Goal: Task Accomplishment & Management: Complete application form

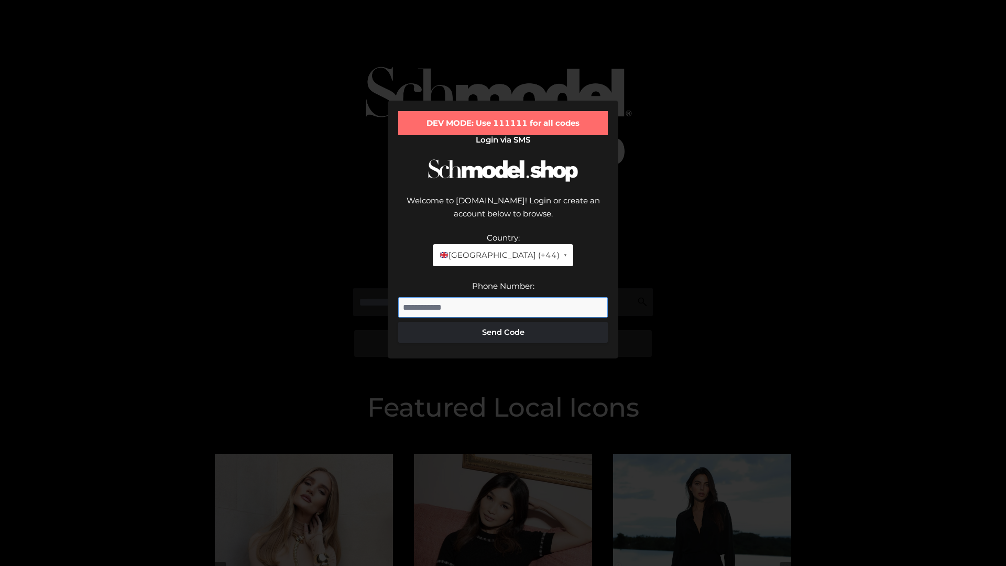
click at [503, 297] on input "Phone Number:" at bounding box center [503, 307] width 210 height 21
type input "**********"
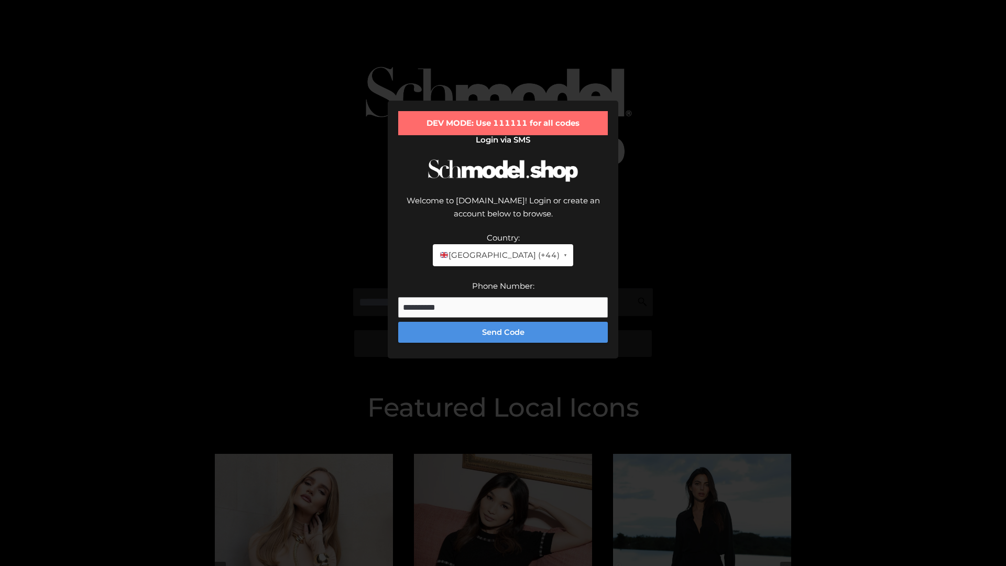
click at [503, 322] on button "Send Code" at bounding box center [503, 332] width 210 height 21
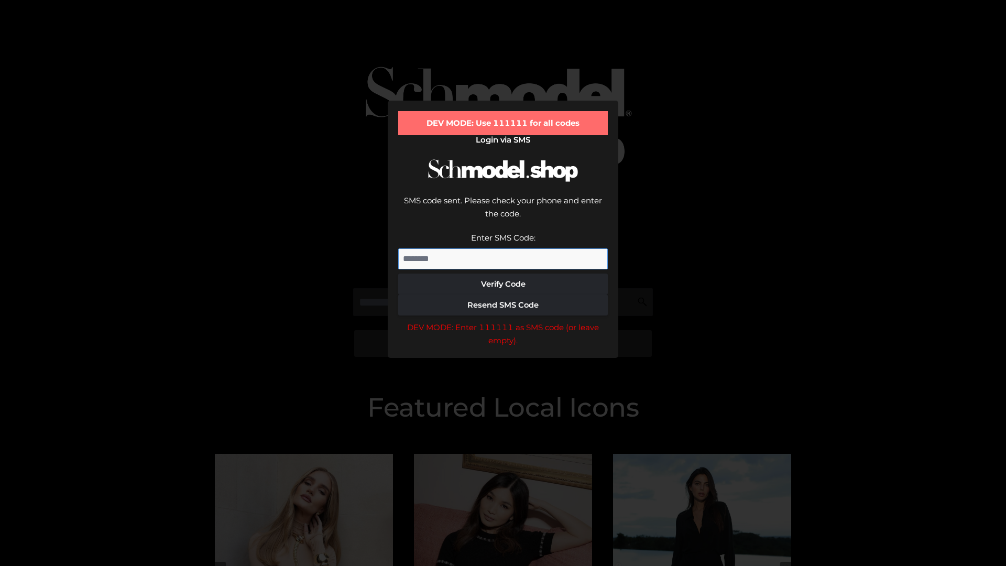
click at [503, 248] on input "Enter SMS Code:" at bounding box center [503, 258] width 210 height 21
type input "******"
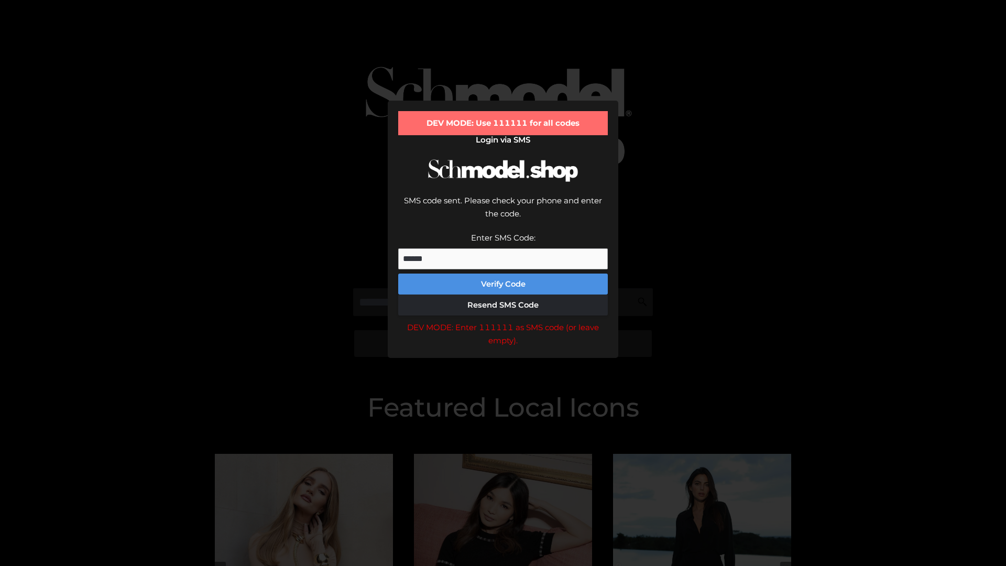
click at [503, 274] on button "Verify Code" at bounding box center [503, 284] width 210 height 21
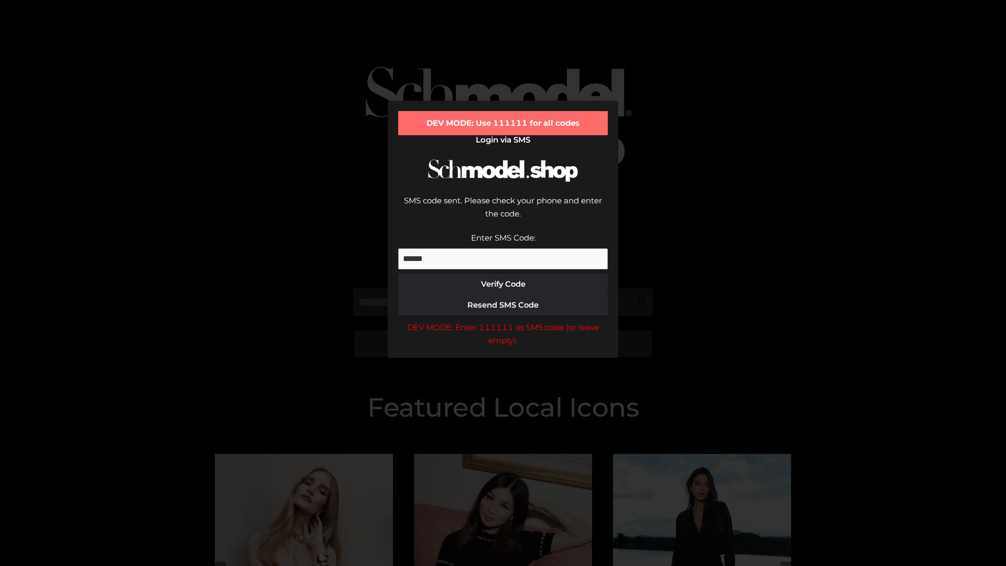
click at [503, 321] on div "DEV MODE: Enter 111111 as SMS code (or leave empty)." at bounding box center [503, 334] width 210 height 27
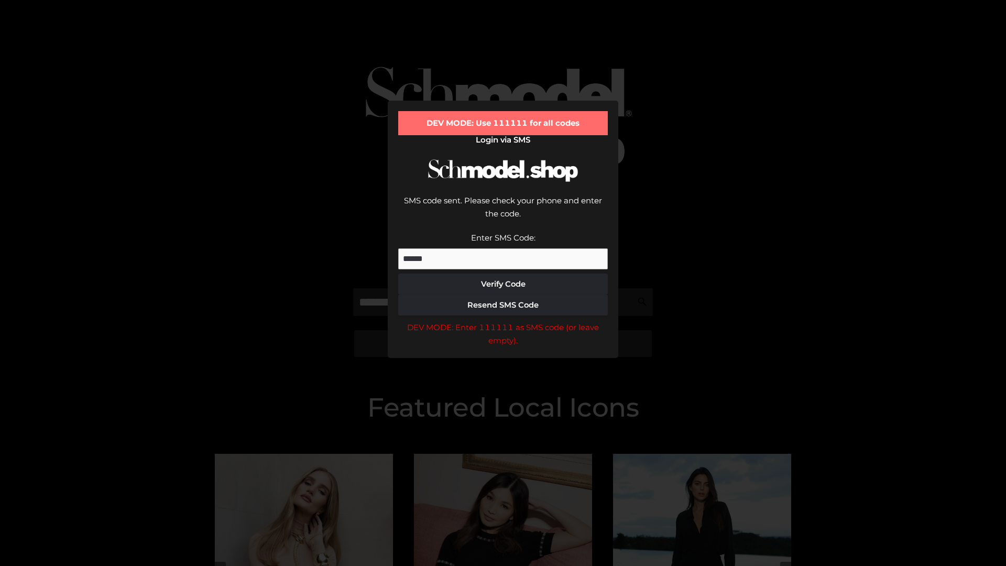
click at [503, 321] on div "DEV MODE: Enter 111111 as SMS code (or leave empty)." at bounding box center [503, 334] width 210 height 27
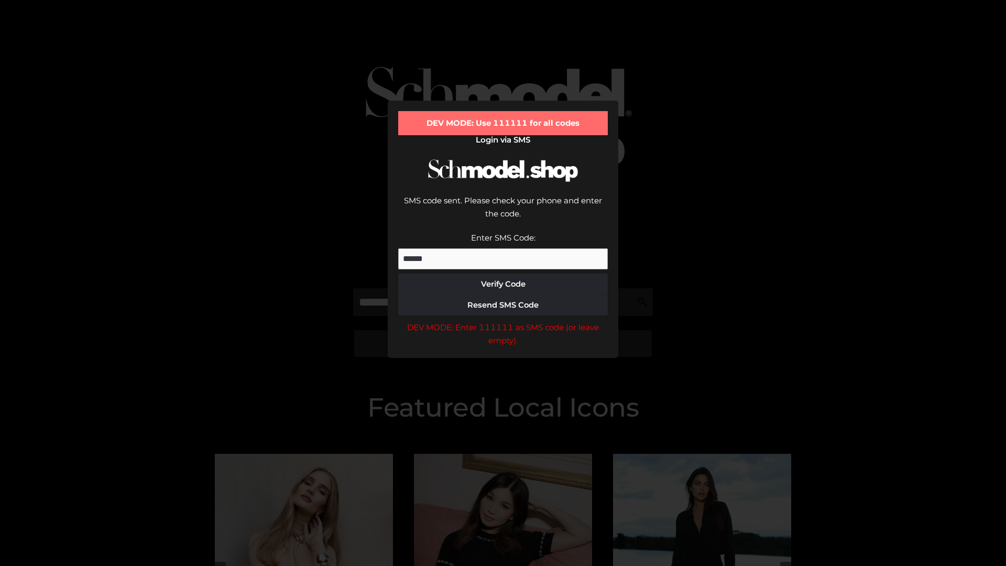
click at [503, 321] on div "DEV MODE: Enter 111111 as SMS code (or leave empty)." at bounding box center [503, 334] width 210 height 27
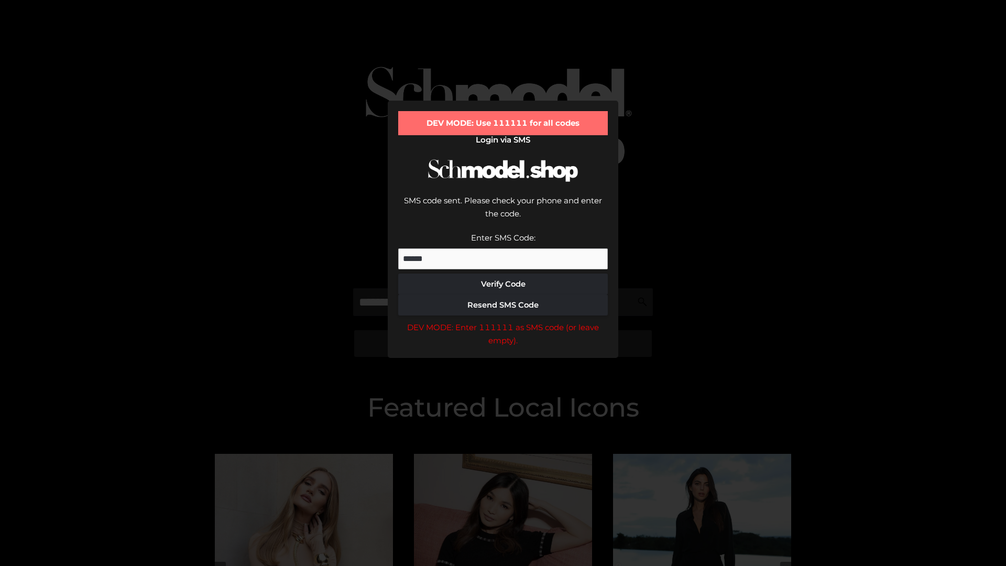
click at [503, 321] on div "DEV MODE: Enter 111111 as SMS code (or leave empty)." at bounding box center [503, 334] width 210 height 27
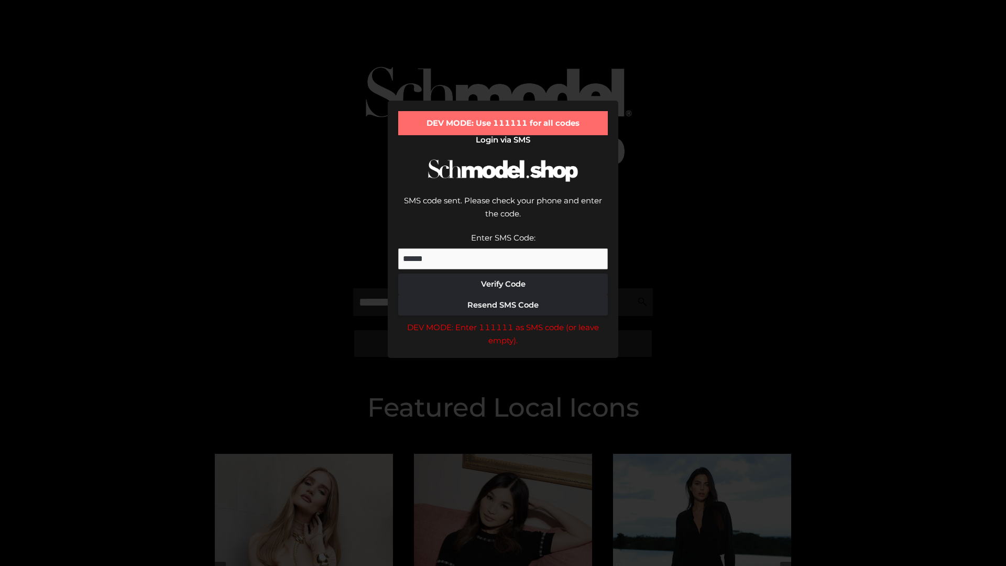
click at [503, 321] on div "DEV MODE: Enter 111111 as SMS code (or leave empty)." at bounding box center [503, 334] width 210 height 27
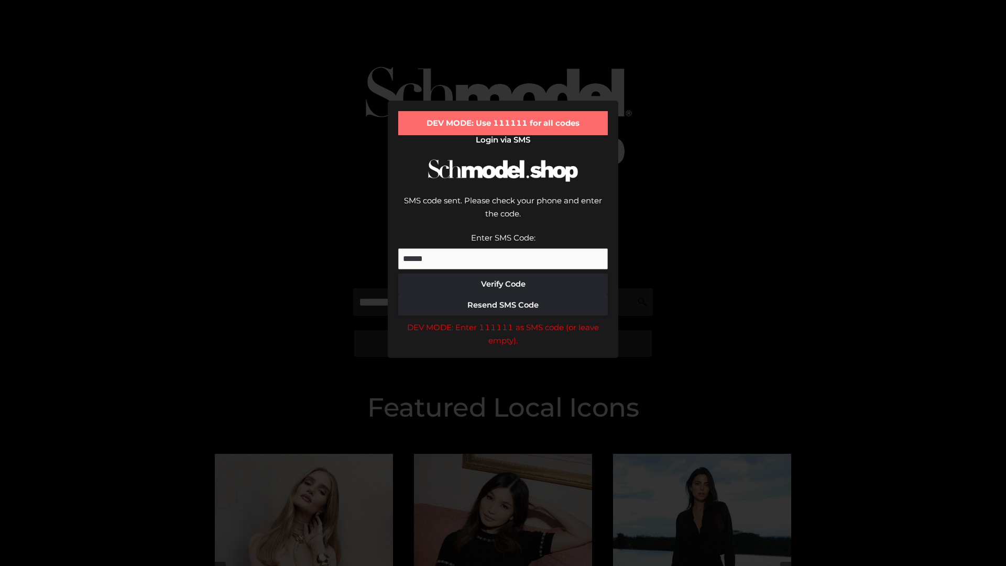
click at [503, 321] on div "DEV MODE: Enter 111111 as SMS code (or leave empty)." at bounding box center [503, 334] width 210 height 27
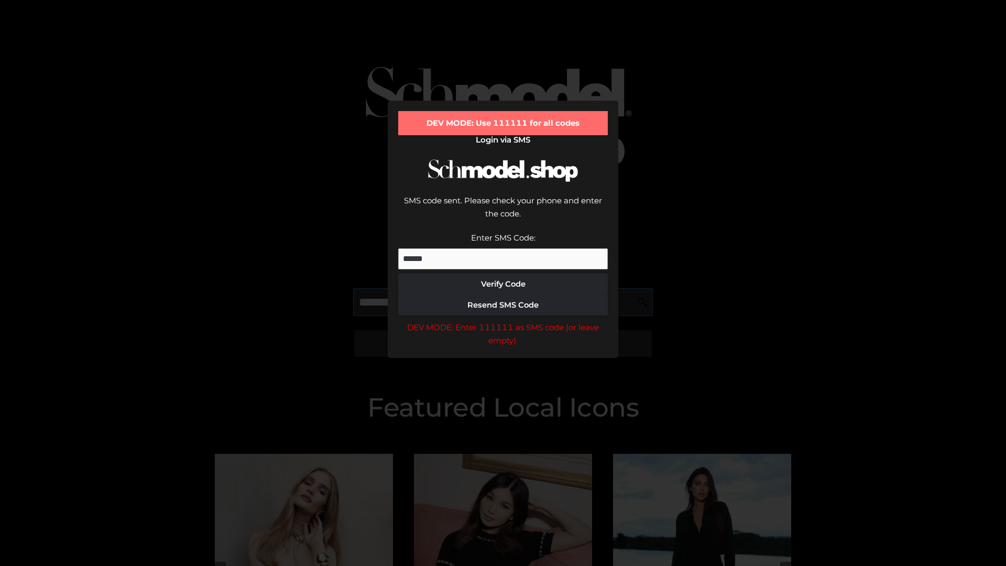
scroll to position [0, 54]
click at [503, 321] on div "DEV MODE: Enter 111111 as SMS code (or leave empty)." at bounding box center [503, 334] width 210 height 27
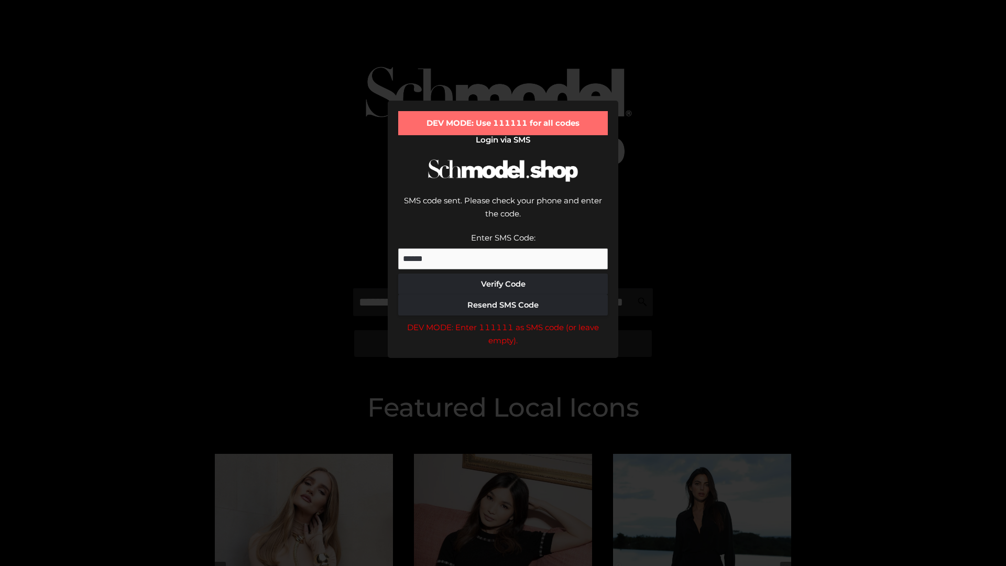
click at [503, 321] on div "DEV MODE: Enter 111111 as SMS code (or leave empty)." at bounding box center [503, 334] width 210 height 27
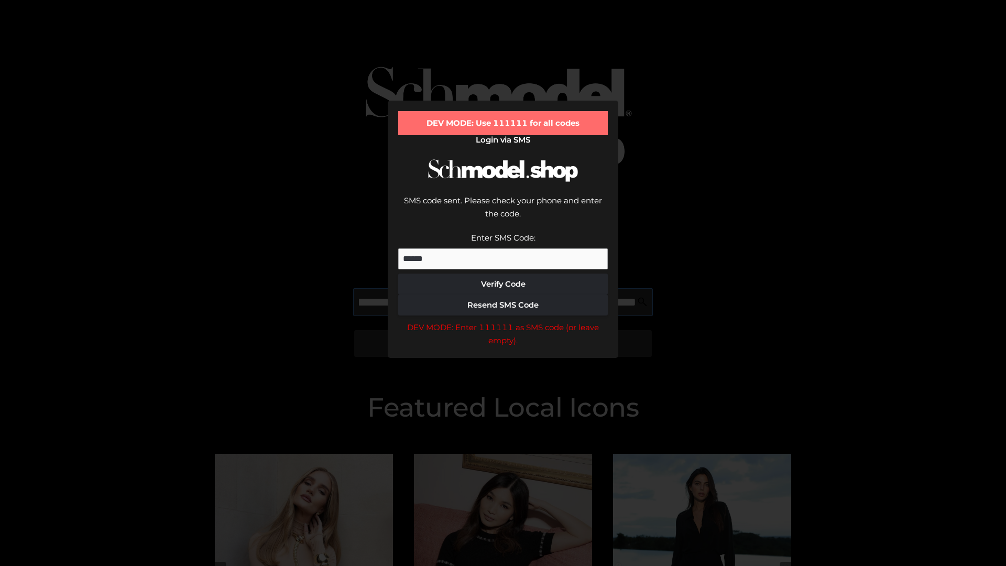
scroll to position [0, 114]
click at [503, 321] on div "DEV MODE: Enter 111111 as SMS code (or leave empty)." at bounding box center [503, 334] width 210 height 27
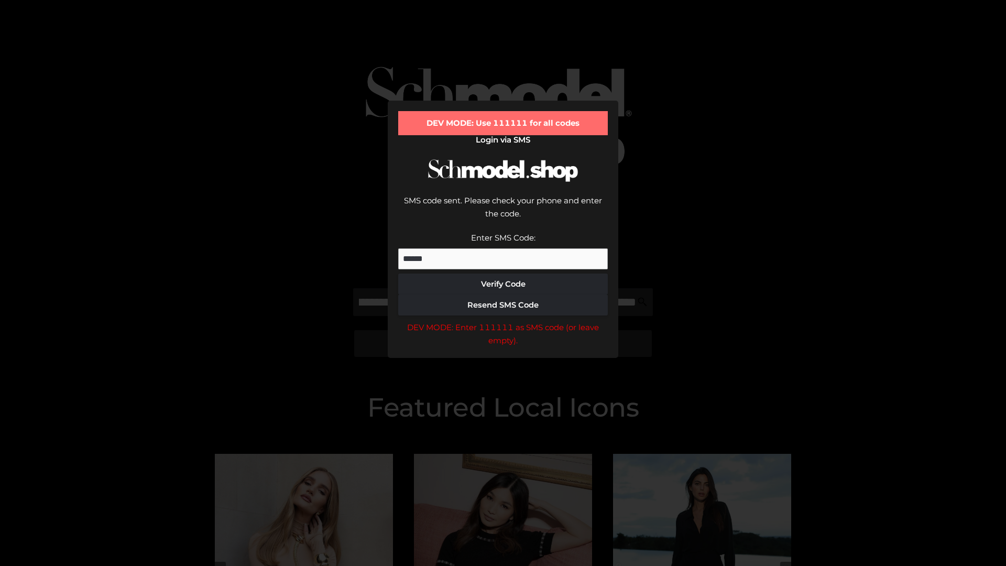
click at [503, 321] on div "DEV MODE: Enter 111111 as SMS code (or leave empty)." at bounding box center [503, 334] width 210 height 27
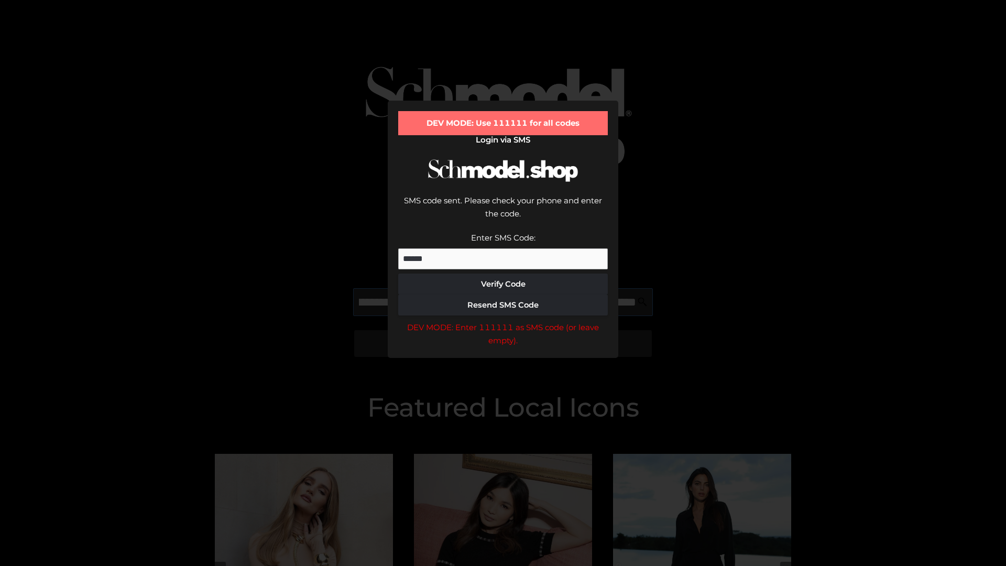
scroll to position [0, 178]
click at [503, 321] on div "DEV MODE: Enter 111111 as SMS code (or leave empty)." at bounding box center [503, 334] width 210 height 27
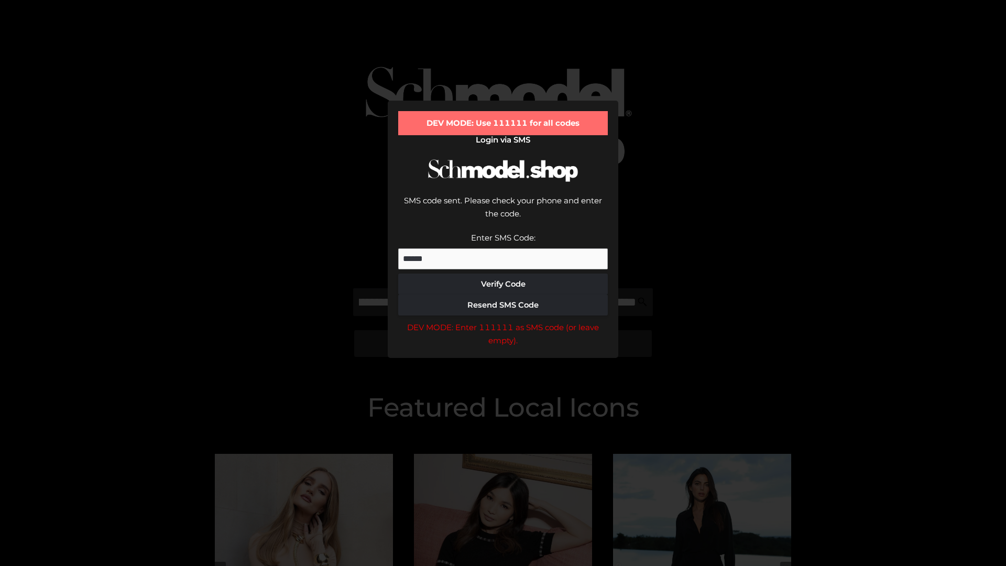
click at [503, 321] on div "DEV MODE: Enter 111111 as SMS code (or leave empty)." at bounding box center [503, 334] width 210 height 27
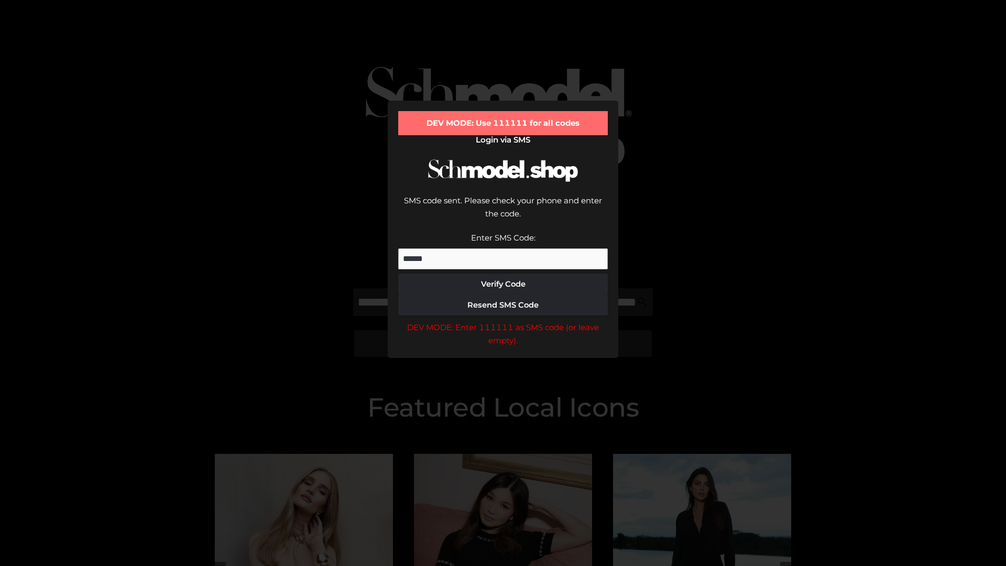
scroll to position [0, 0]
type input "**********"
